Goal: Task Accomplishment & Management: Use online tool/utility

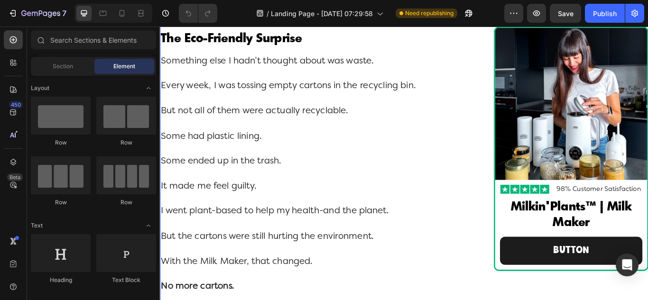
scroll to position [4932, 0]
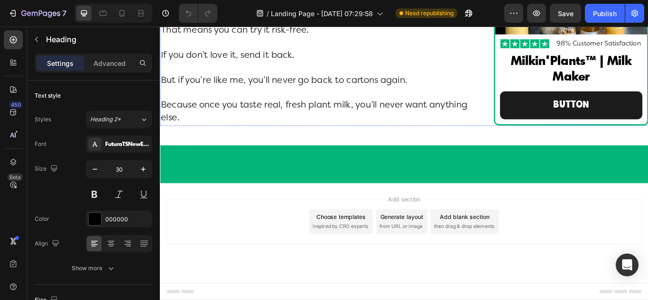
scroll to position [6260, 0]
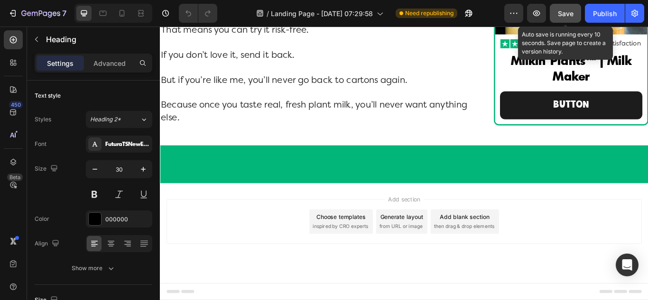
click at [566, 10] on span "Save" at bounding box center [566, 13] width 16 height 8
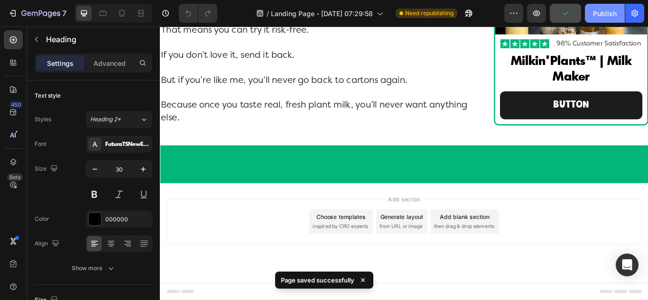
click at [599, 12] on div "Publish" at bounding box center [605, 14] width 24 height 10
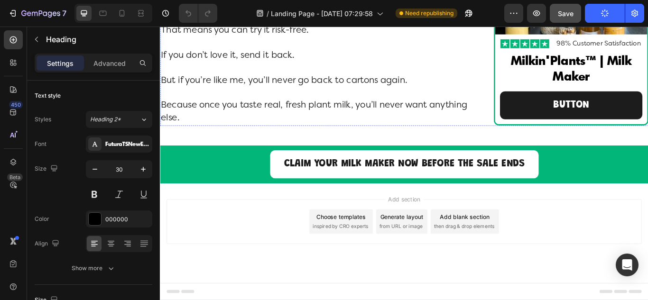
scroll to position [7745, 0]
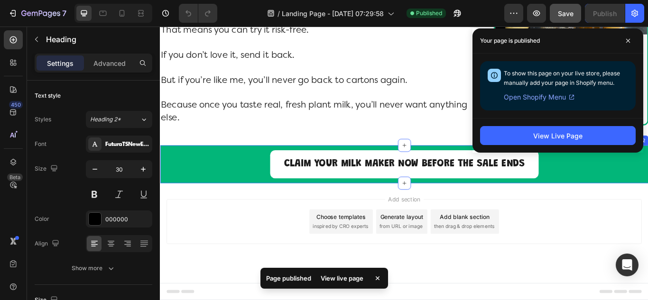
click at [217, 209] on div "Claim Your Milk Maker Now Before the Sale Ends Button Row Section 2" at bounding box center [444, 187] width 569 height 44
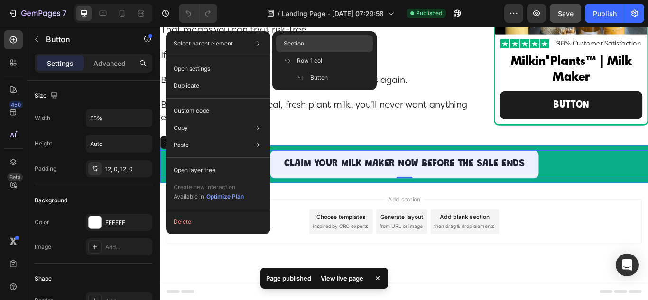
click at [304, 52] on div "Section" at bounding box center [324, 60] width 97 height 17
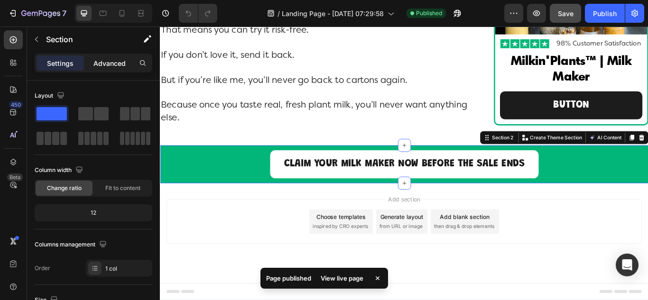
click at [108, 63] on p "Advanced" at bounding box center [109, 63] width 32 height 10
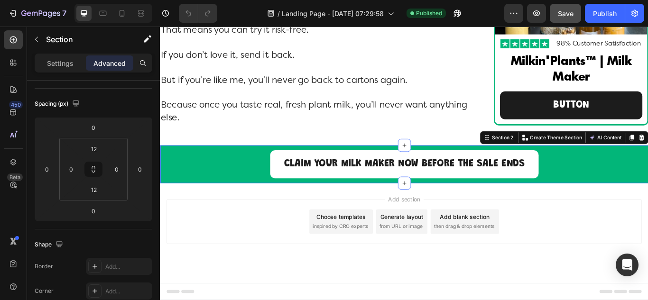
scroll to position [237, 0]
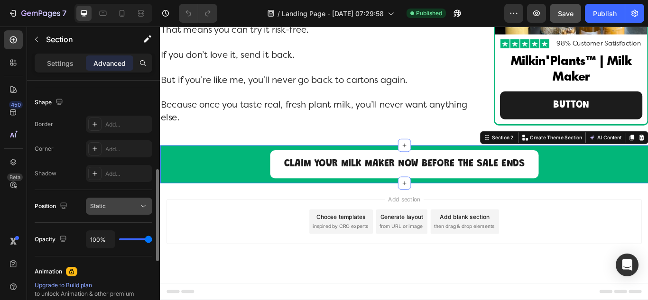
click at [113, 209] on div "Static" at bounding box center [114, 206] width 48 height 9
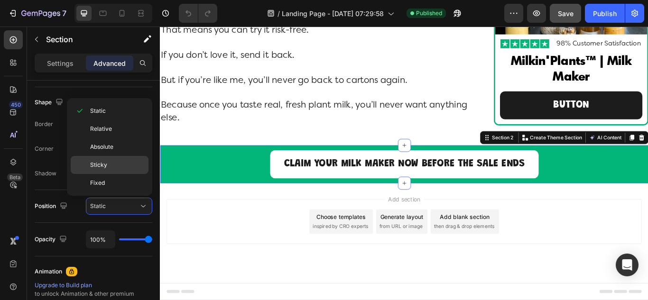
click at [119, 167] on p "Sticky" at bounding box center [117, 165] width 54 height 9
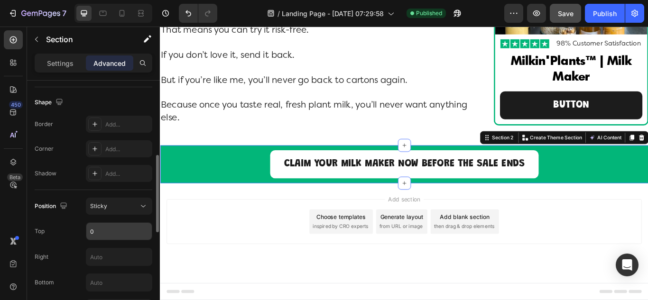
click at [113, 233] on input "0" at bounding box center [118, 231] width 65 height 17
type input "Auto"
click at [69, 232] on div "Top Auto" at bounding box center [94, 231] width 118 height 18
click at [110, 286] on input "text" at bounding box center [118, 282] width 65 height 17
type input "0"
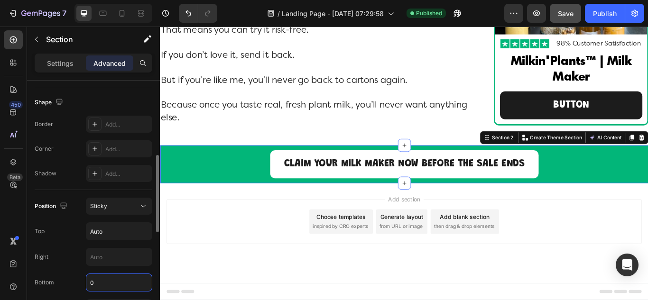
click at [70, 277] on div "Bottom 0" at bounding box center [94, 283] width 118 height 18
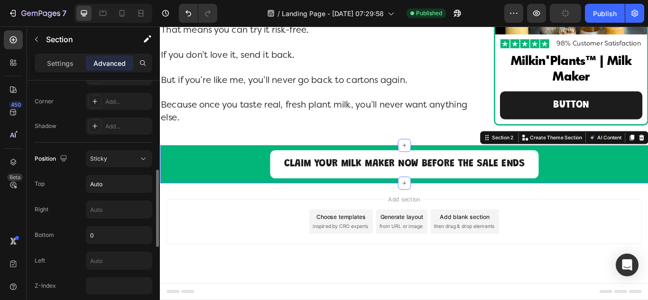
scroll to position [332, 0]
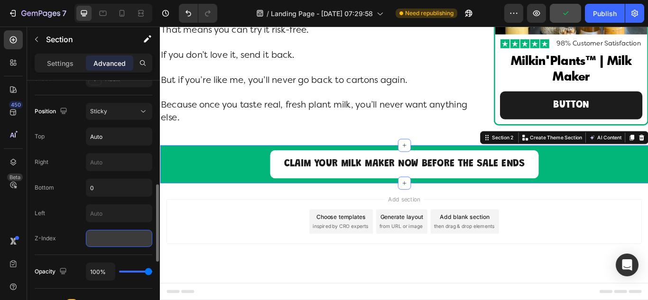
click at [124, 241] on input "number" at bounding box center [119, 238] width 66 height 17
type input "2"
click at [72, 242] on div "Z-Index 2" at bounding box center [94, 238] width 118 height 17
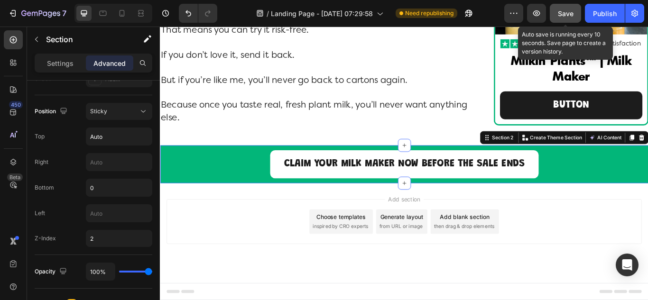
click at [565, 15] on span "Save" at bounding box center [566, 13] width 16 height 8
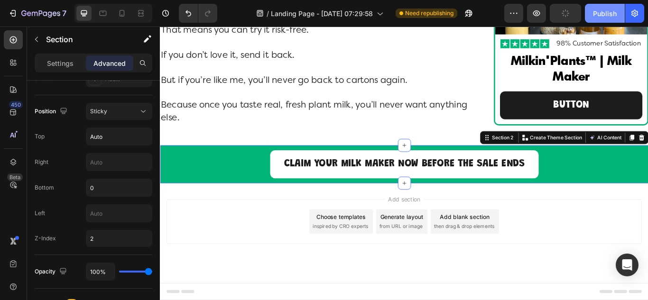
click at [602, 14] on div "Publish" at bounding box center [605, 14] width 24 height 10
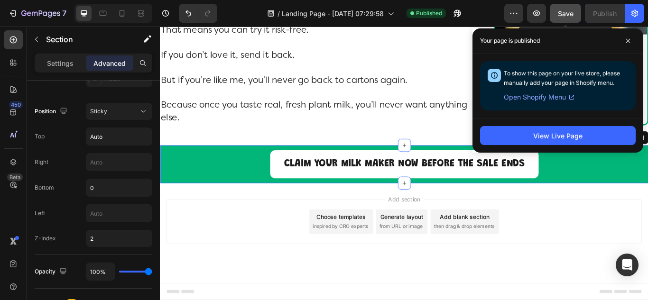
click at [566, 18] on div "Save" at bounding box center [566, 14] width 16 height 10
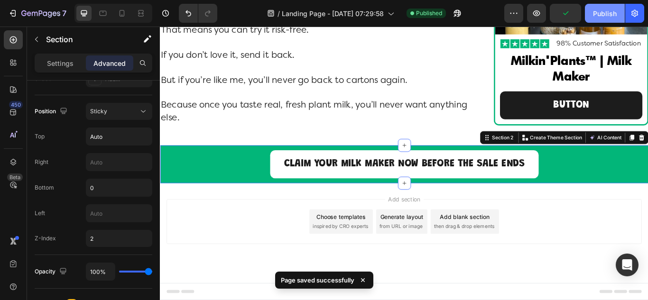
click at [601, 18] on div "Publish" at bounding box center [605, 14] width 24 height 10
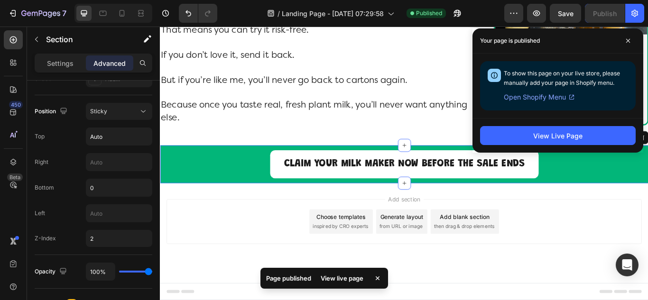
scroll to position [7555, 0]
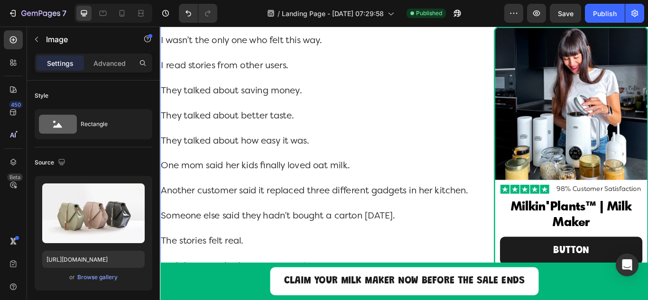
scroll to position [5373, 0]
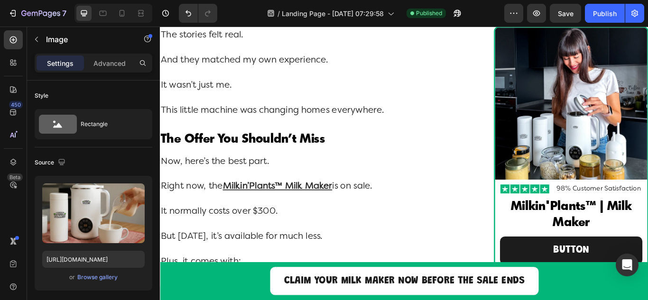
scroll to position [5702, 0]
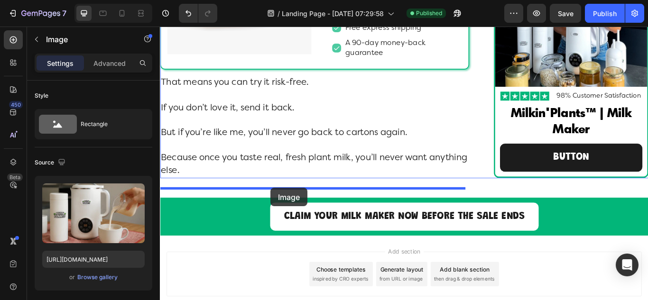
drag, startPoint x: 169, startPoint y: 50, endPoint x: 289, endPoint y: 215, distance: 203.7
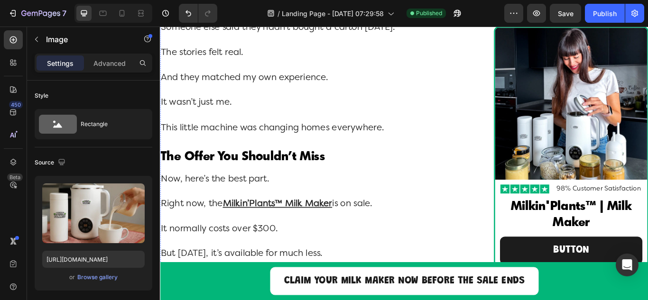
scroll to position [5615, 0]
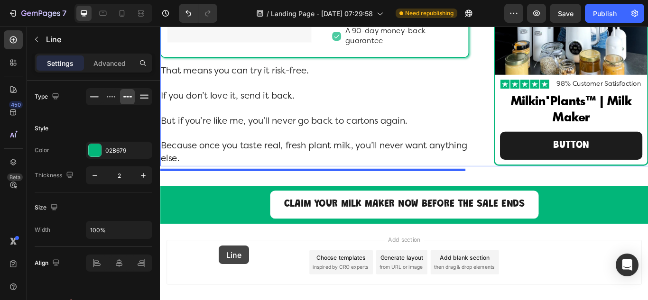
scroll to position [6087, 0]
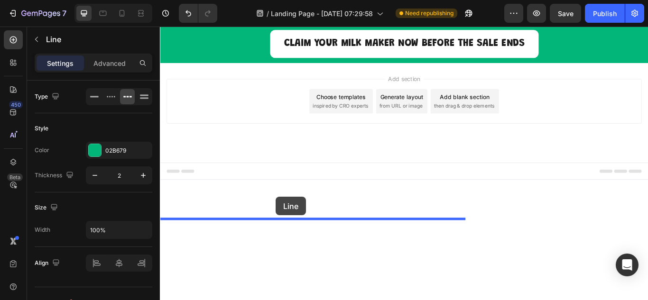
drag, startPoint x: 168, startPoint y: 148, endPoint x: 295, endPoint y: 225, distance: 148.0
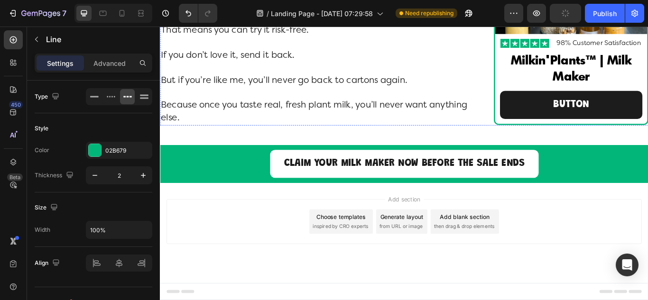
scroll to position [6251, 0]
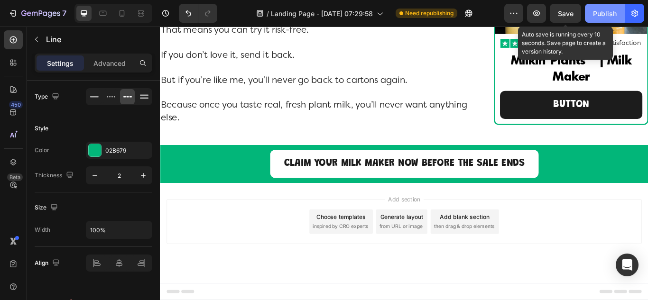
drag, startPoint x: 565, startPoint y: 15, endPoint x: 592, endPoint y: 15, distance: 27.0
click at [567, 15] on span "Save" at bounding box center [566, 13] width 16 height 8
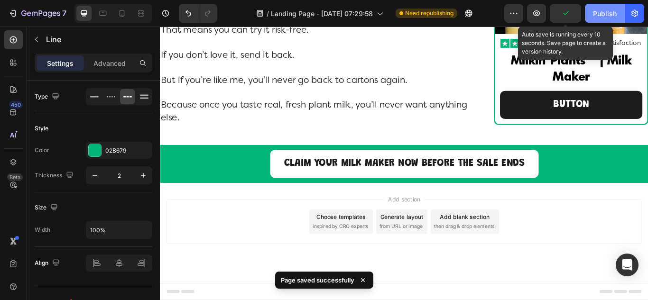
click at [607, 15] on div "Publish" at bounding box center [605, 14] width 24 height 10
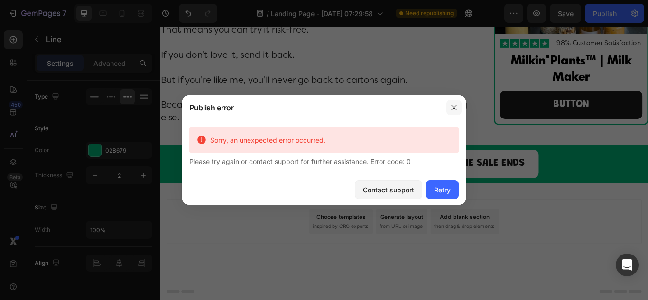
drag, startPoint x: 453, startPoint y: 105, endPoint x: 443, endPoint y: 47, distance: 59.3
click at [453, 105] on icon "button" at bounding box center [454, 108] width 8 height 8
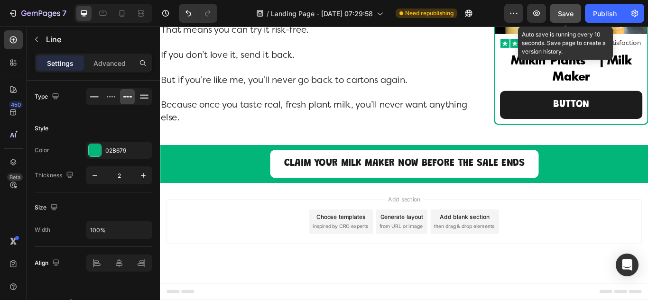
click at [570, 17] on span "Save" at bounding box center [566, 13] width 16 height 8
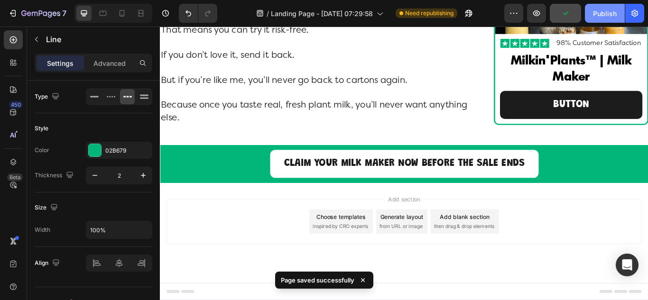
click at [613, 12] on div "Publish" at bounding box center [605, 14] width 24 height 10
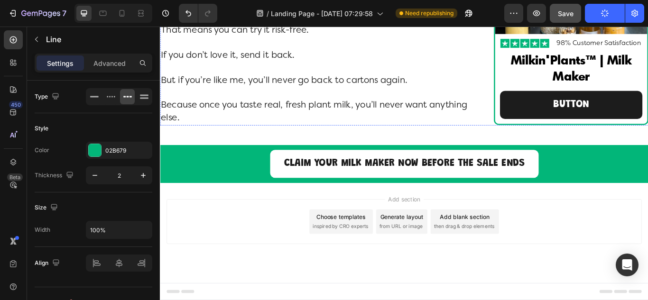
scroll to position [6583, 0]
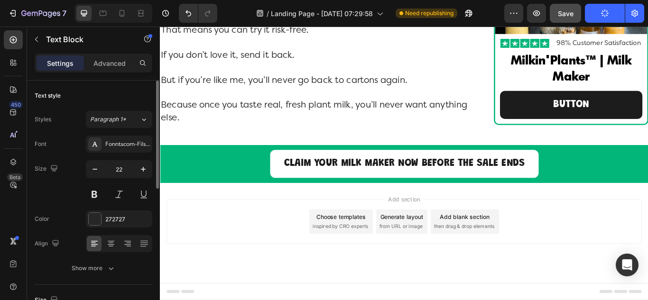
drag, startPoint x: 110, startPoint y: 67, endPoint x: 88, endPoint y: 96, distance: 36.0
click at [109, 67] on p "Advanced" at bounding box center [109, 63] width 32 height 10
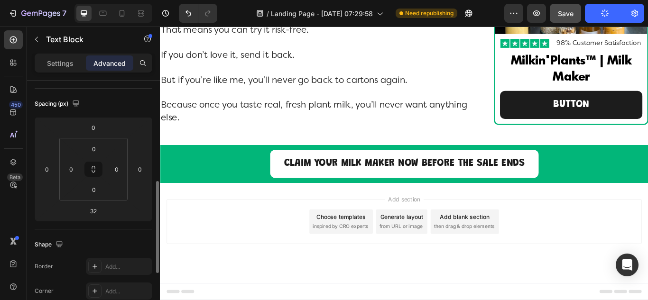
scroll to position [142, 0]
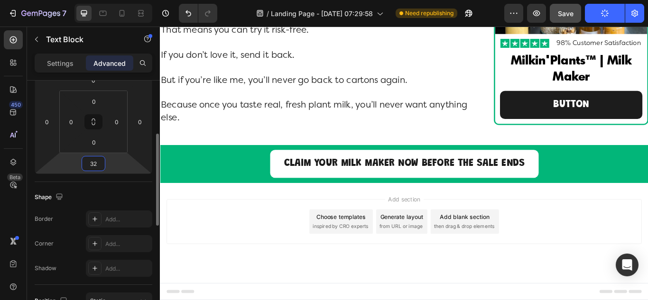
click at [97, 164] on input "32" at bounding box center [93, 164] width 19 height 14
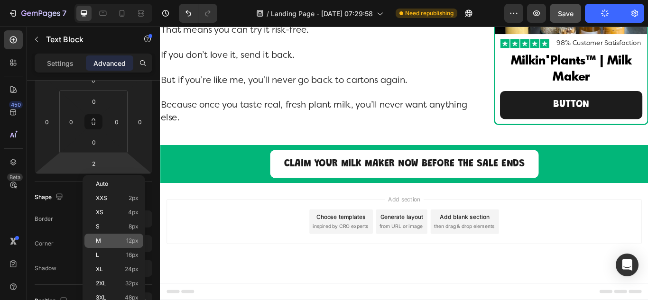
click at [103, 237] on div "M 12px" at bounding box center [113, 241] width 59 height 14
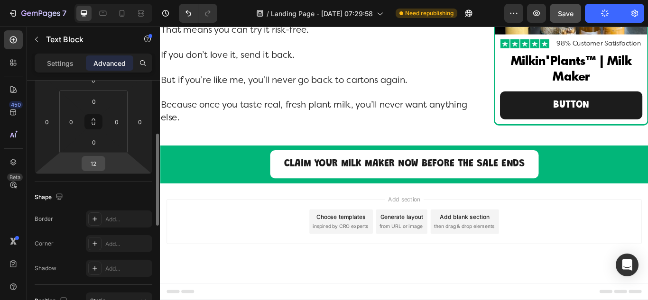
click at [97, 169] on input "12" at bounding box center [93, 164] width 19 height 14
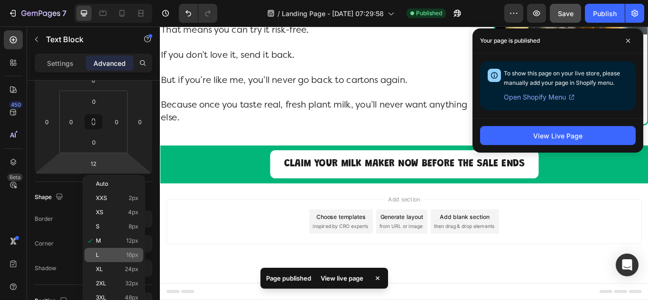
click at [100, 250] on div "L 16px" at bounding box center [113, 255] width 59 height 14
type input "16"
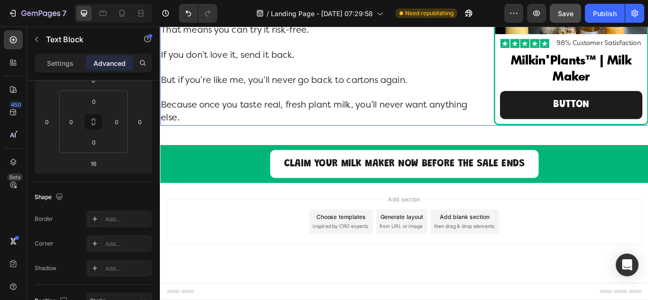
scroll to position [6820, 0]
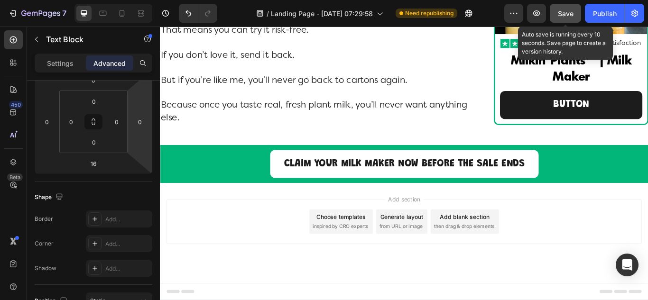
click at [559, 14] on span "Save" at bounding box center [566, 13] width 16 height 8
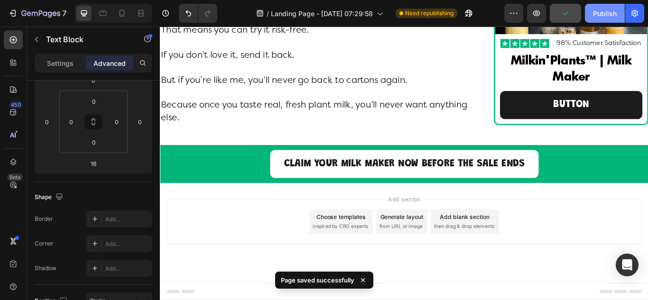
click at [599, 11] on div "Publish" at bounding box center [605, 14] width 24 height 10
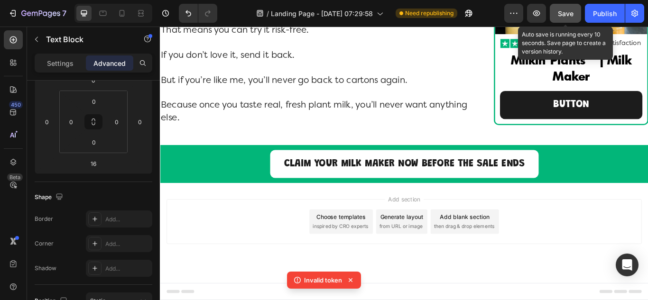
click at [566, 17] on span "Save" at bounding box center [566, 13] width 16 height 8
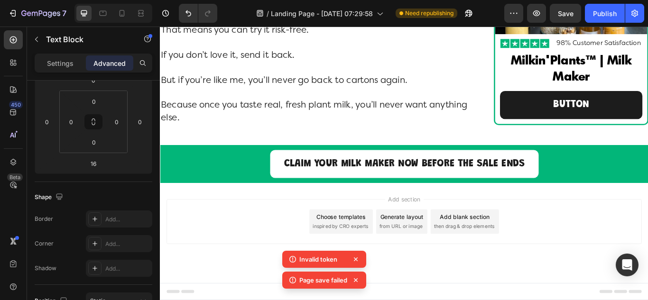
click at [356, 278] on icon at bounding box center [355, 280] width 9 height 9
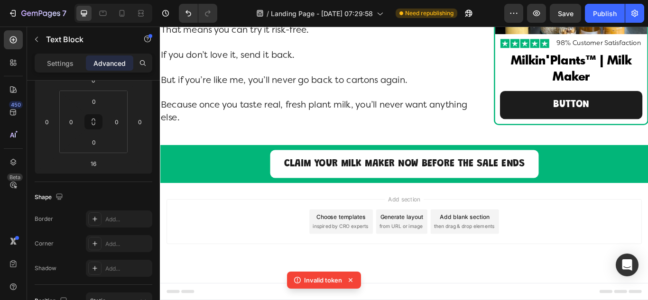
click at [350, 281] on icon at bounding box center [351, 280] width 4 height 4
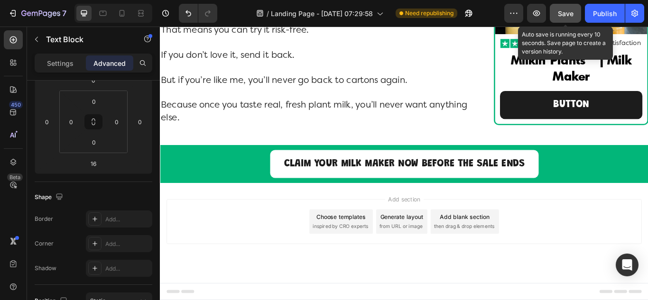
click at [566, 16] on span "Save" at bounding box center [566, 13] width 16 height 8
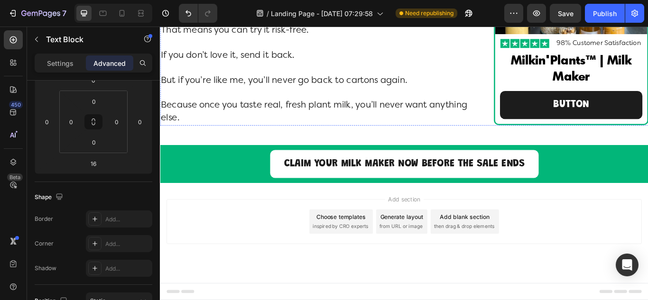
scroll to position [7152, 0]
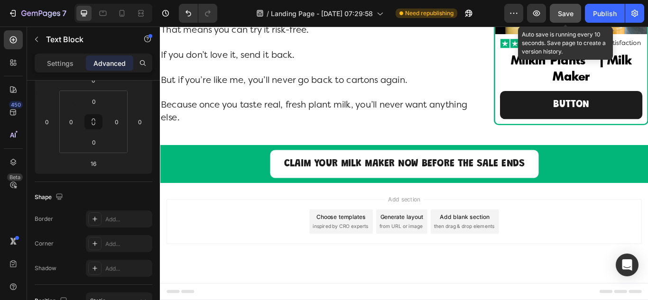
click at [573, 18] on button "Save" at bounding box center [565, 13] width 31 height 19
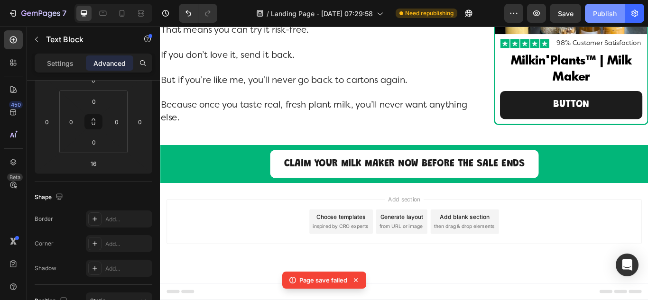
click at [598, 16] on div "Publish" at bounding box center [605, 14] width 24 height 10
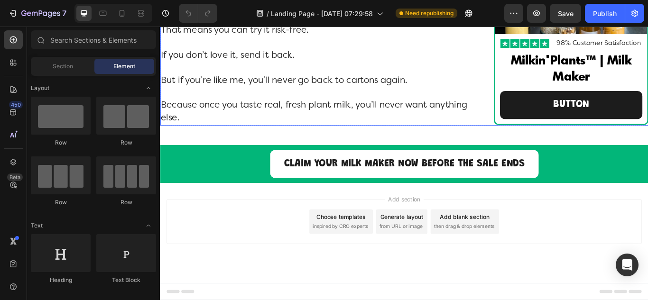
scroll to position [7137, 0]
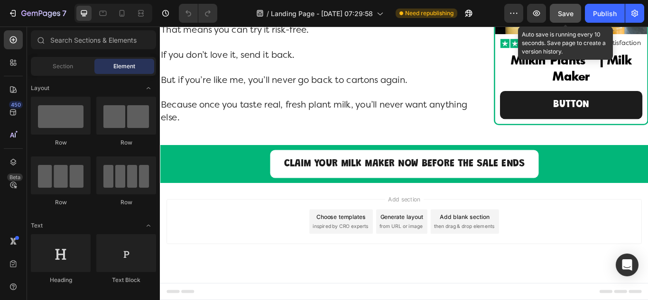
click at [567, 16] on span "Save" at bounding box center [566, 13] width 16 height 8
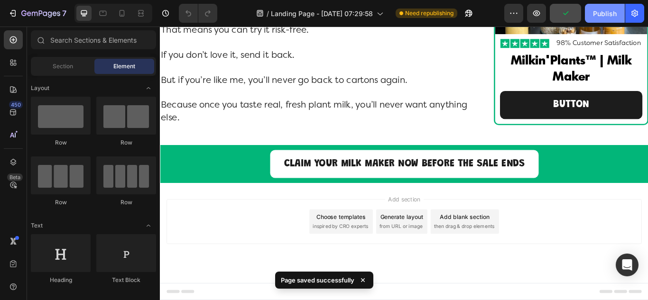
click at [602, 16] on div "Publish" at bounding box center [605, 14] width 24 height 10
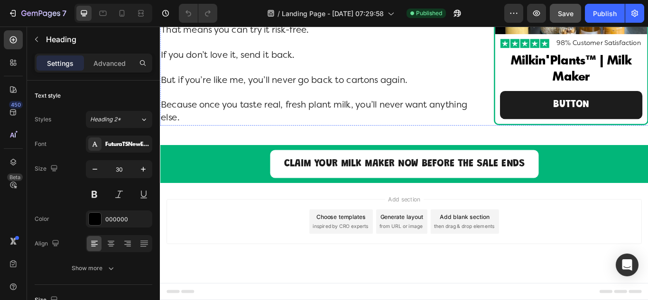
scroll to position [6141, 0]
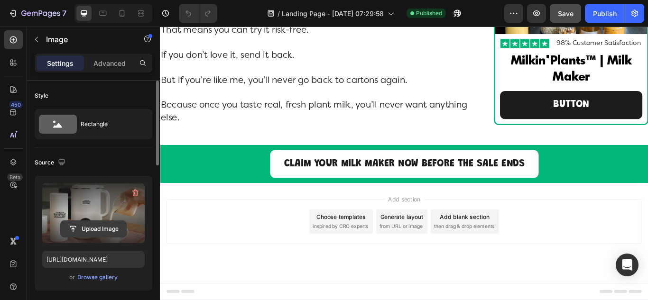
click at [109, 230] on input "file" at bounding box center [93, 229] width 65 height 16
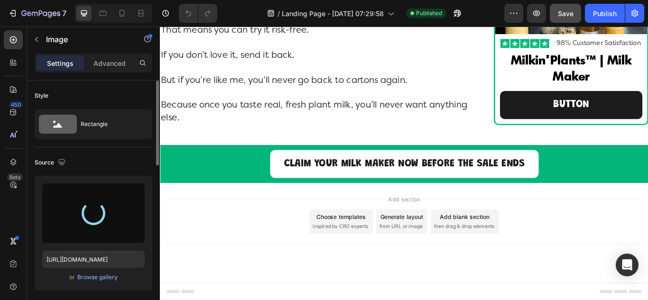
type input "https://cdn.shopify.com/s/files/1/0889/4260/8749/files/gempages_580932675590685…"
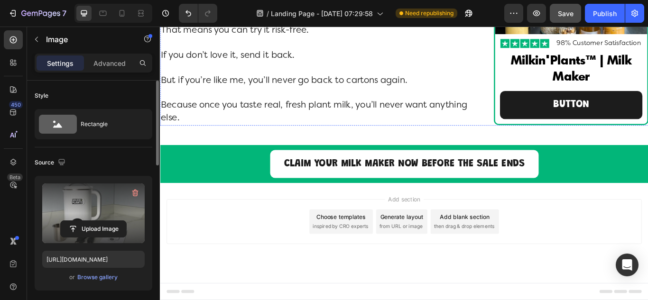
scroll to position [6188, 0]
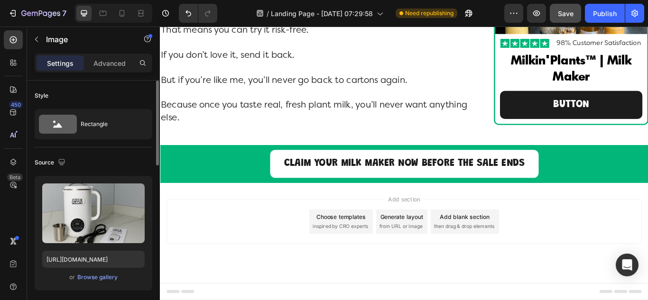
scroll to position [6442, 0]
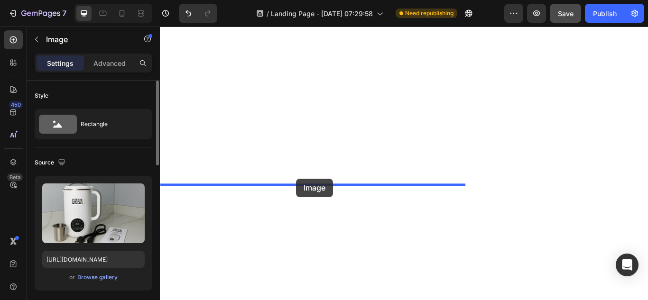
drag, startPoint x: 169, startPoint y: 52, endPoint x: 319, endPoint y: 204, distance: 213.3
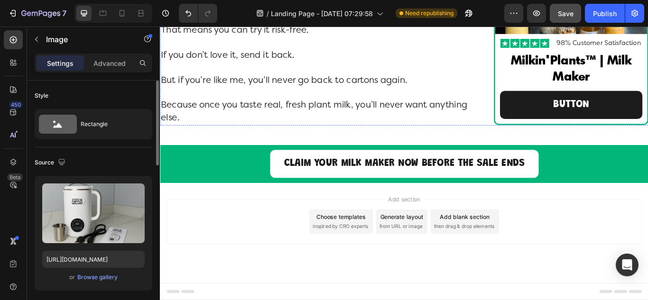
scroll to position [6327, 0]
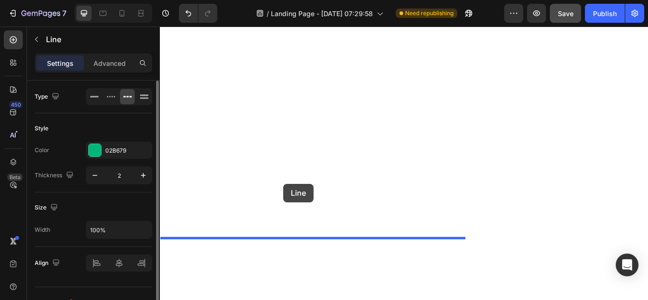
drag, startPoint x: 174, startPoint y: 175, endPoint x: 304, endPoint y: 210, distance: 134.5
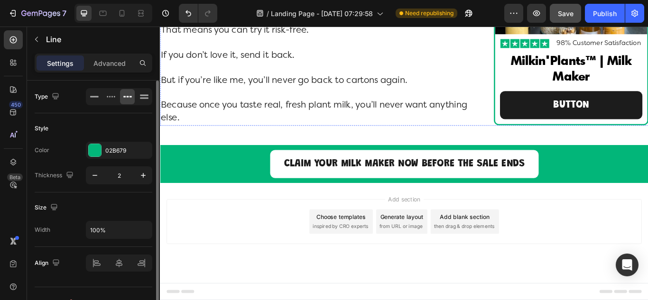
scroll to position [6746, 0]
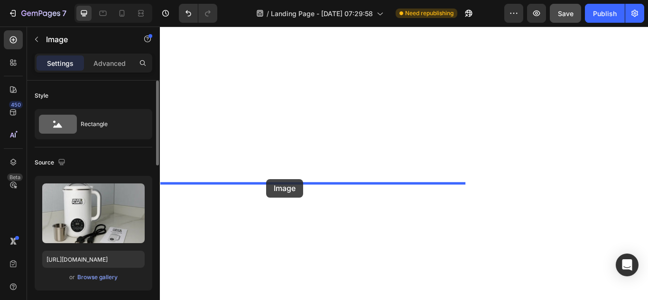
drag, startPoint x: 171, startPoint y: 51, endPoint x: 284, endPoint y: 204, distance: 190.3
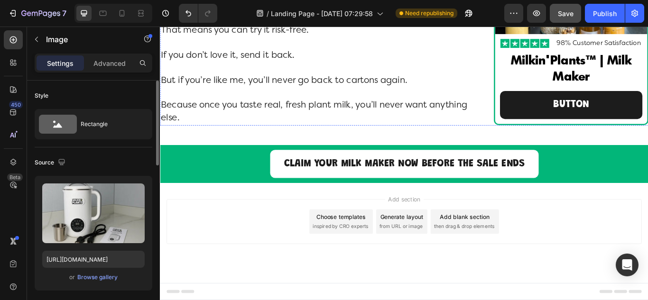
scroll to position [7068, 0]
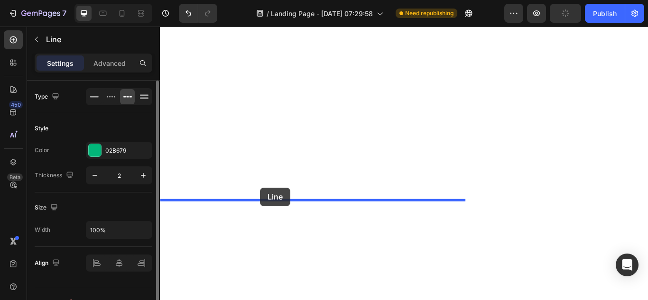
drag, startPoint x: 171, startPoint y: 95, endPoint x: 276, endPoint y: 214, distance: 158.9
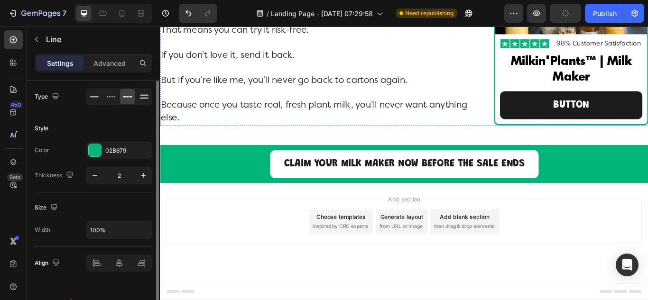
scroll to position [7626, 0]
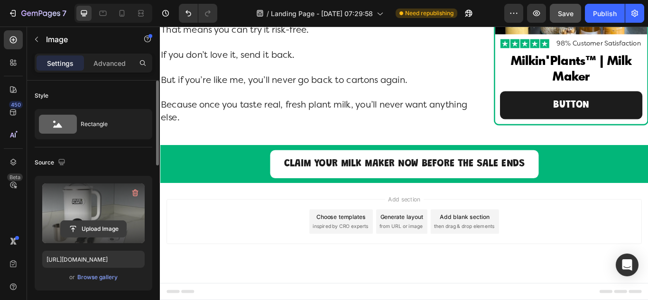
click at [88, 228] on input "file" at bounding box center [93, 229] width 65 height 16
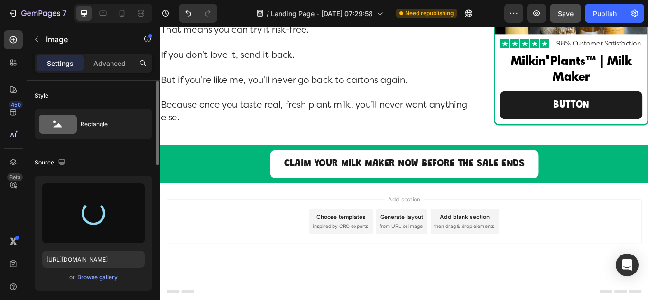
type input "https://cdn.shopify.com/s/files/1/0889/4260/8749/files/gempages_580932675590685…"
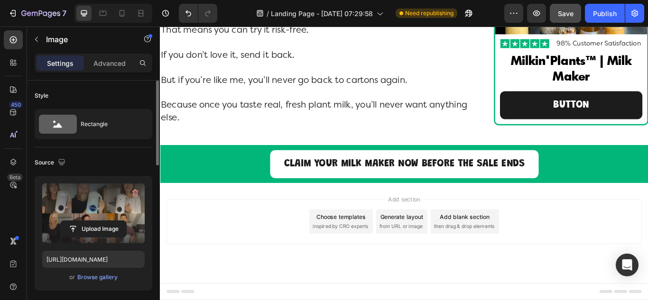
scroll to position [7863, 0]
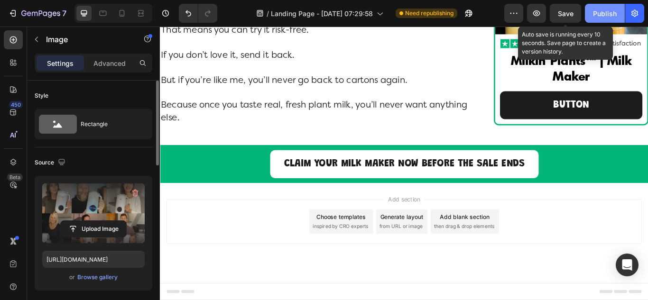
drag, startPoint x: 565, startPoint y: 14, endPoint x: 596, endPoint y: 20, distance: 31.9
click at [566, 15] on span "Save" at bounding box center [566, 13] width 16 height 8
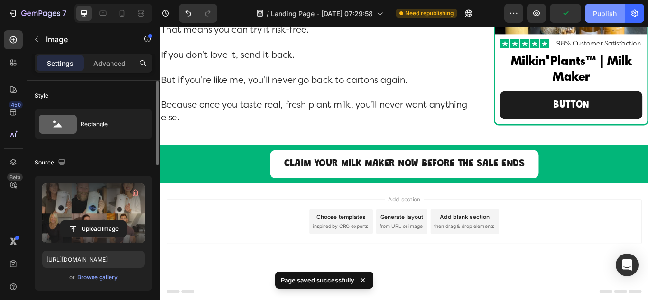
click at [598, 19] on button "Publish" at bounding box center [605, 13] width 40 height 19
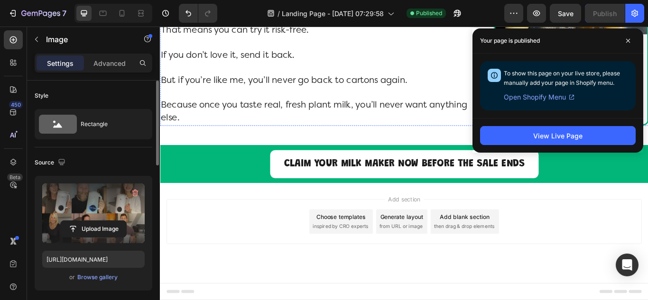
scroll to position [6819, 0]
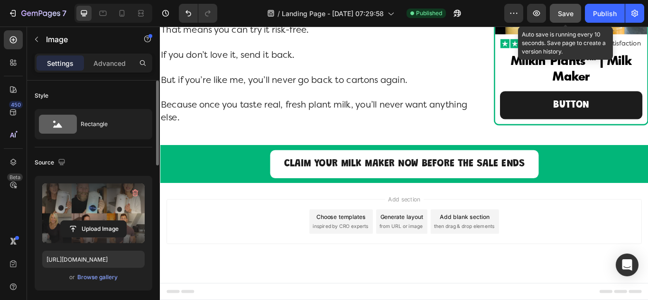
click at [563, 15] on span "Save" at bounding box center [566, 13] width 16 height 8
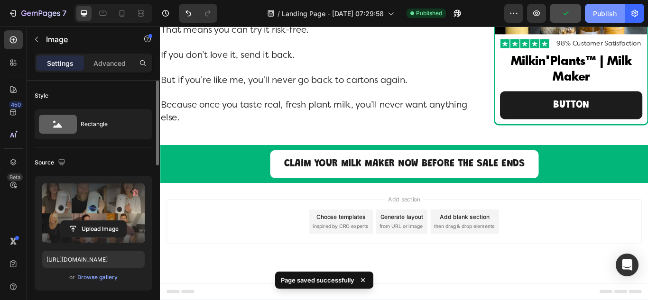
drag, startPoint x: 605, startPoint y: 14, endPoint x: 598, endPoint y: 17, distance: 7.7
click at [606, 14] on div "Publish" at bounding box center [605, 14] width 24 height 10
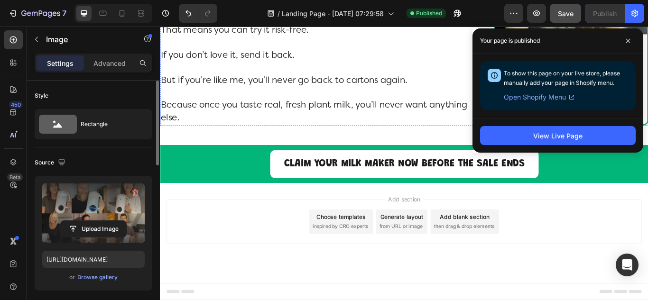
scroll to position [8290, 0]
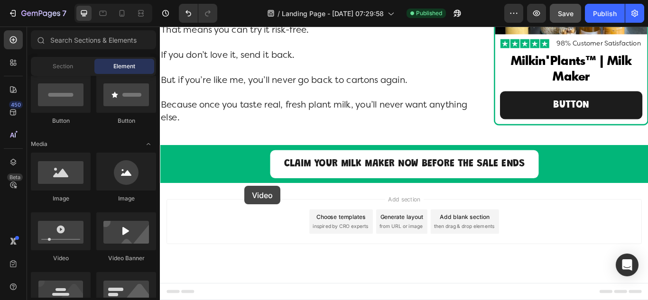
scroll to position [8293, 0]
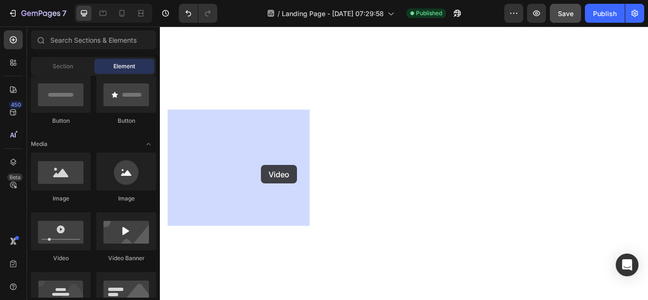
drag, startPoint x: 226, startPoint y: 268, endPoint x: 277, endPoint y: 188, distance: 95.4
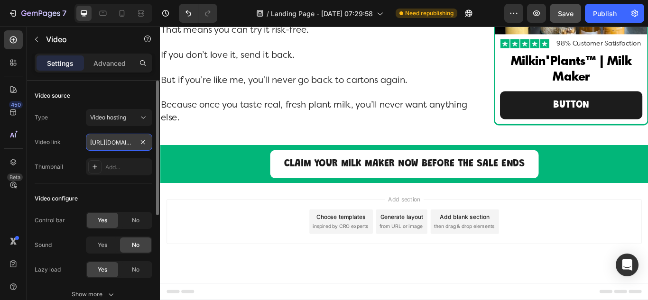
click at [115, 147] on input "https://cdn.shopify.com/videos/c/o/v/2cd3deb506b54b009063f7270ab5cf2e.mp4" at bounding box center [119, 142] width 66 height 17
paste input "c3b538381cd74585b281c089d22cbb3d"
type input "https://cdn.shopify.com/videos/c/o/v/c3b538381cd74585b281c089d22cbb3d.mp4"
click at [81, 145] on div "Video link https://cdn.shopify.com/videos/c/o/v/c3b538381cd74585b281c089d22cbb3…" at bounding box center [94, 142] width 118 height 17
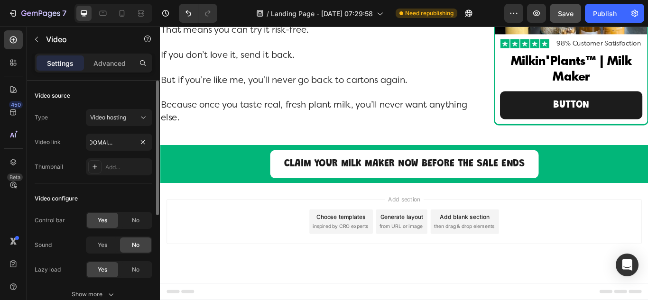
scroll to position [0, 0]
click at [107, 114] on span "Video hosting" at bounding box center [108, 117] width 36 height 7
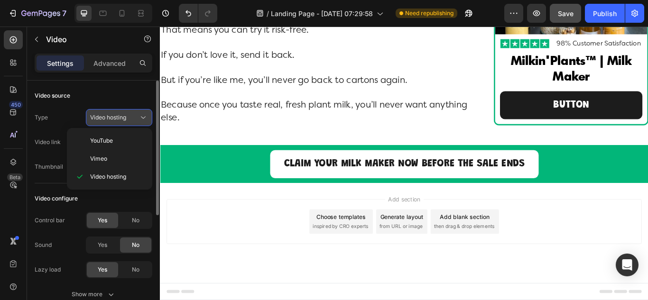
click at [107, 114] on span "Video hosting" at bounding box center [108, 117] width 36 height 7
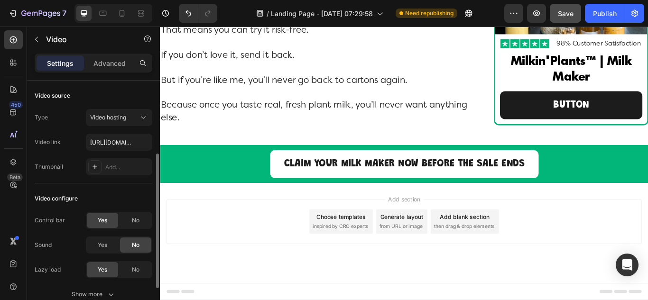
scroll to position [47, 0]
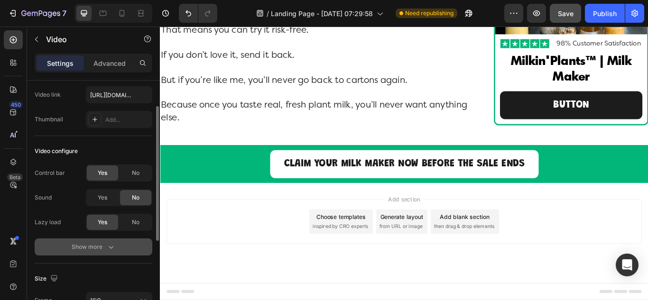
click at [76, 243] on div "Show more" at bounding box center [94, 246] width 44 height 9
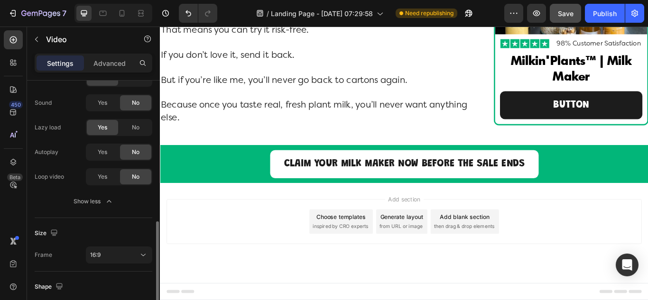
scroll to position [190, 0]
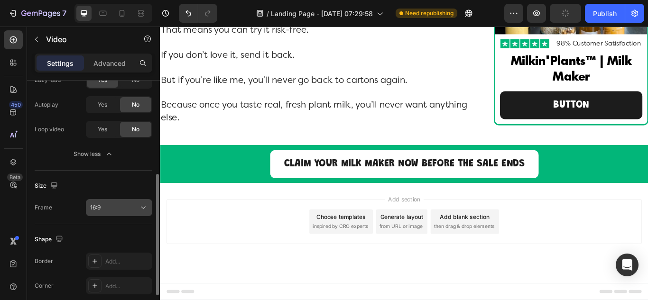
click at [97, 205] on span "16:9" at bounding box center [95, 207] width 10 height 7
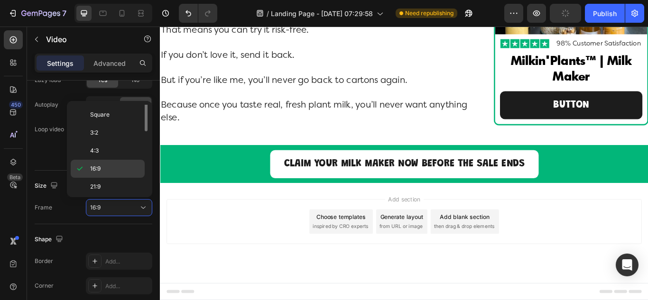
scroll to position [0, 0]
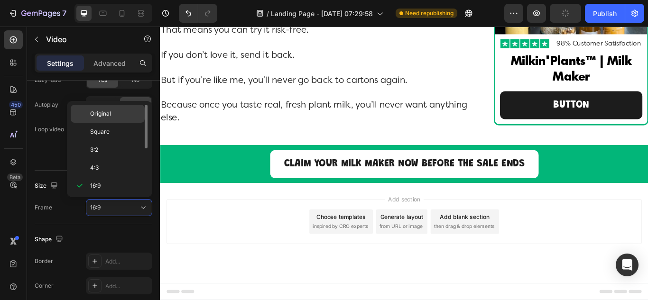
click at [105, 116] on span "Original" at bounding box center [100, 114] width 21 height 9
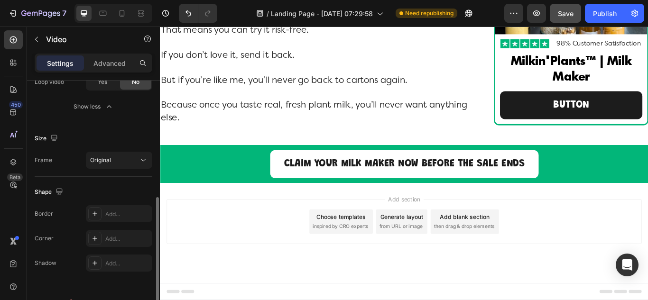
scroll to position [254, 0]
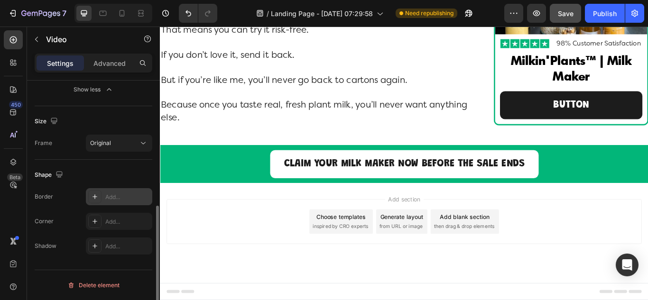
click at [117, 197] on div "Add..." at bounding box center [127, 197] width 45 height 9
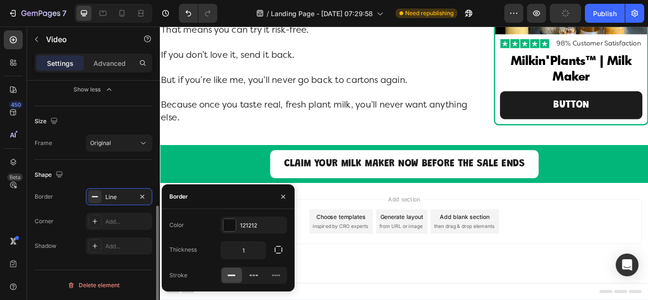
drag, startPoint x: 140, startPoint y: 195, endPoint x: 116, endPoint y: 232, distance: 44.9
click at [141, 195] on icon "button" at bounding box center [142, 196] width 4 height 4
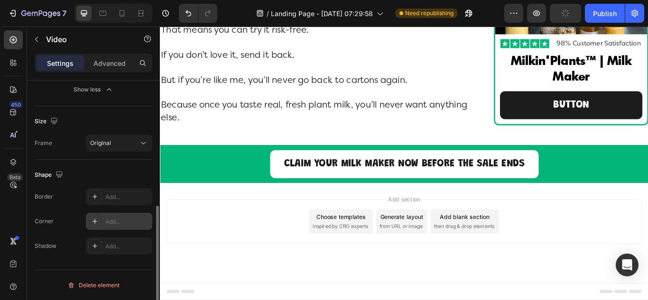
click at [116, 226] on div "Add..." at bounding box center [127, 222] width 45 height 9
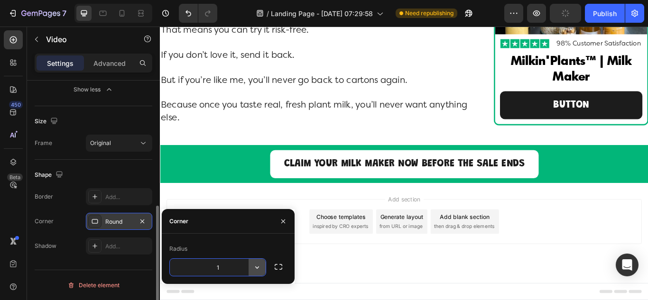
type input "12"
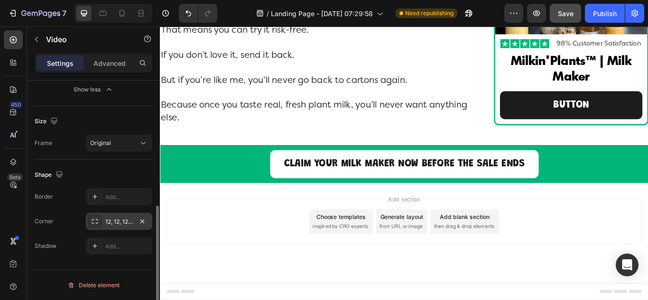
click at [70, 224] on div "Corner 12, 12, 12, 12" at bounding box center [94, 221] width 118 height 17
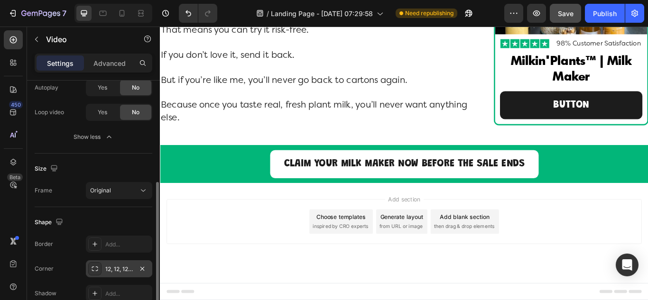
scroll to position [112, 0]
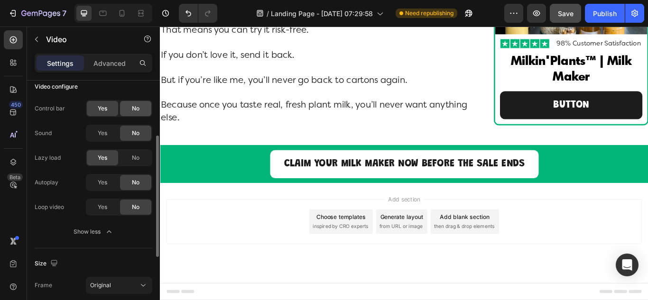
click at [138, 114] on div "No" at bounding box center [135, 108] width 31 height 15
click at [101, 186] on span "Yes" at bounding box center [102, 182] width 9 height 9
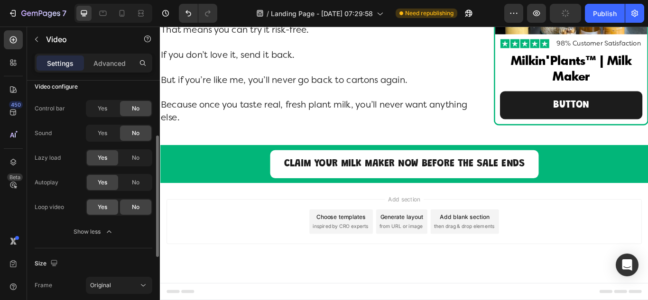
click at [100, 208] on span "Yes" at bounding box center [102, 207] width 9 height 9
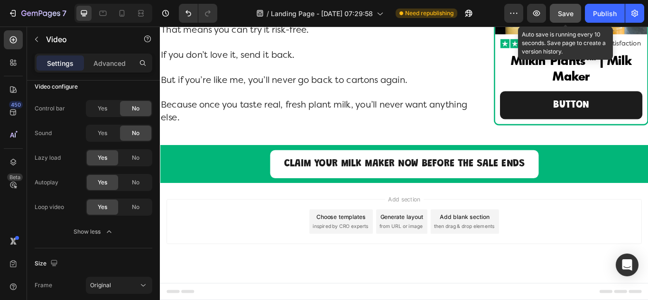
click at [559, 17] on span "Save" at bounding box center [566, 13] width 16 height 8
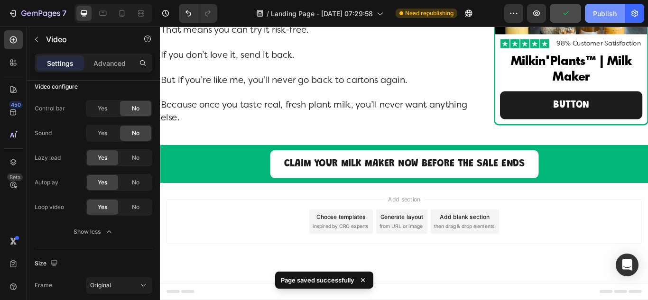
click at [600, 17] on div "Publish" at bounding box center [605, 14] width 24 height 10
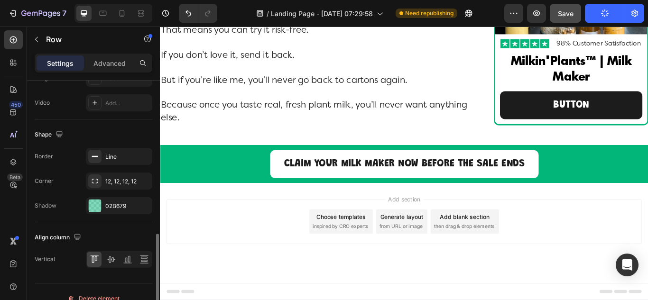
scroll to position [440, 0]
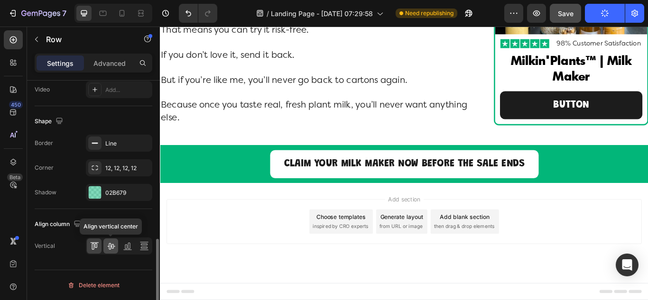
click at [115, 249] on icon at bounding box center [110, 245] width 9 height 9
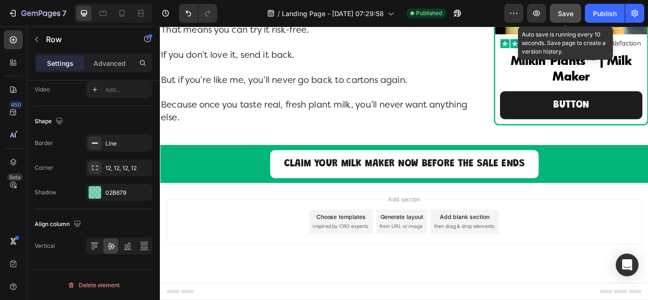
click at [571, 14] on span "Save" at bounding box center [566, 13] width 16 height 8
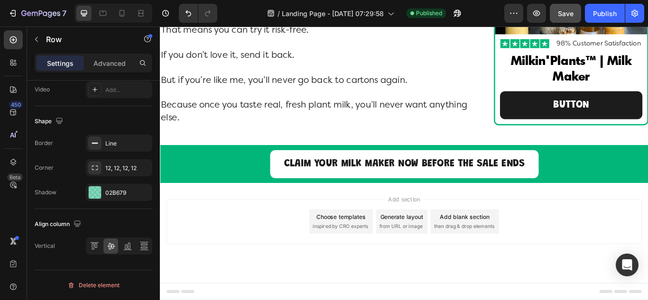
scroll to position [8245, 0]
click at [618, 129] on p "Button" at bounding box center [639, 118] width 42 height 21
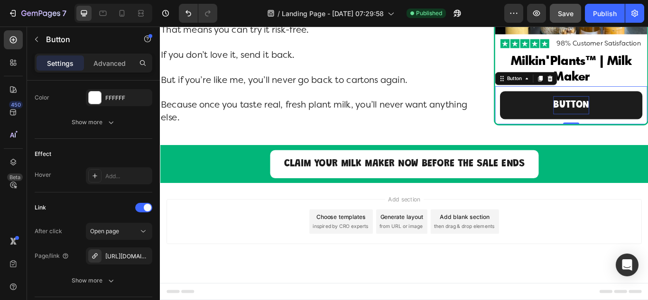
click at [618, 129] on p "Button" at bounding box center [639, 118] width 42 height 21
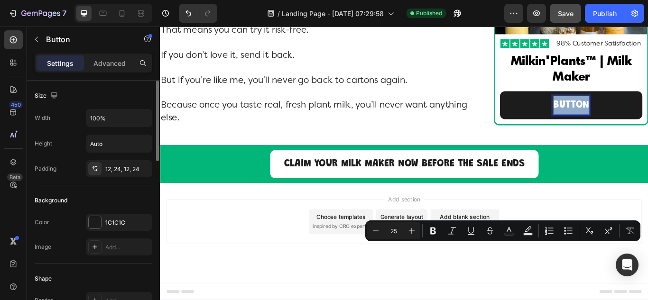
click at [618, 129] on p "Button" at bounding box center [639, 118] width 42 height 21
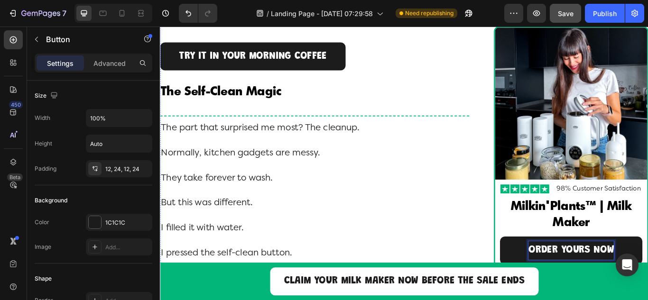
scroll to position [4543, 0]
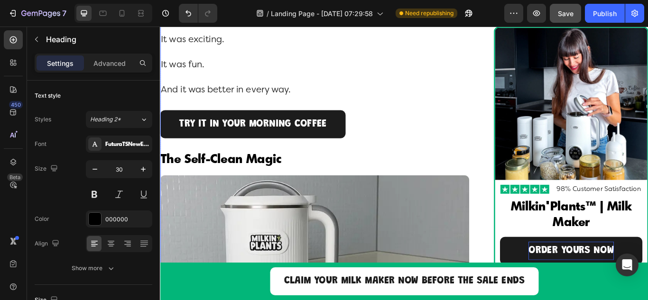
scroll to position [4353, 0]
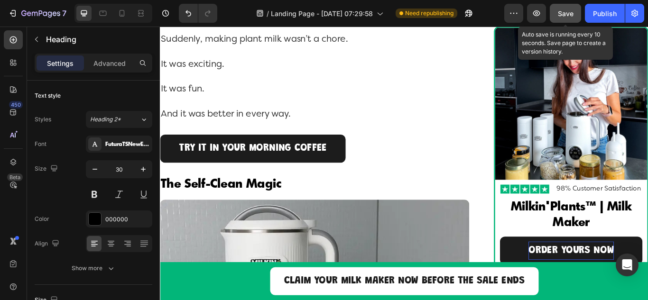
click at [568, 16] on span "Save" at bounding box center [566, 13] width 16 height 8
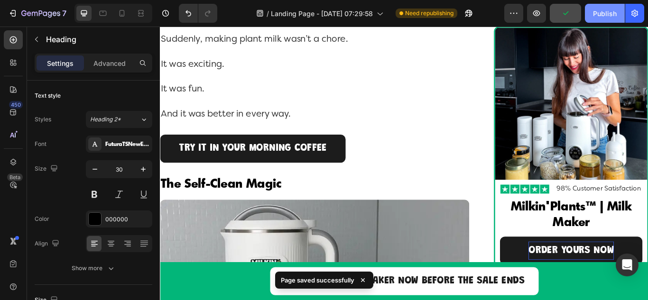
click at [597, 17] on div "Publish" at bounding box center [605, 14] width 24 height 10
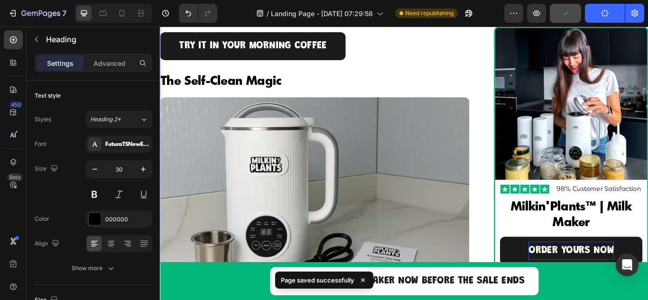
scroll to position [4496, 0]
